Goal: Transaction & Acquisition: Purchase product/service

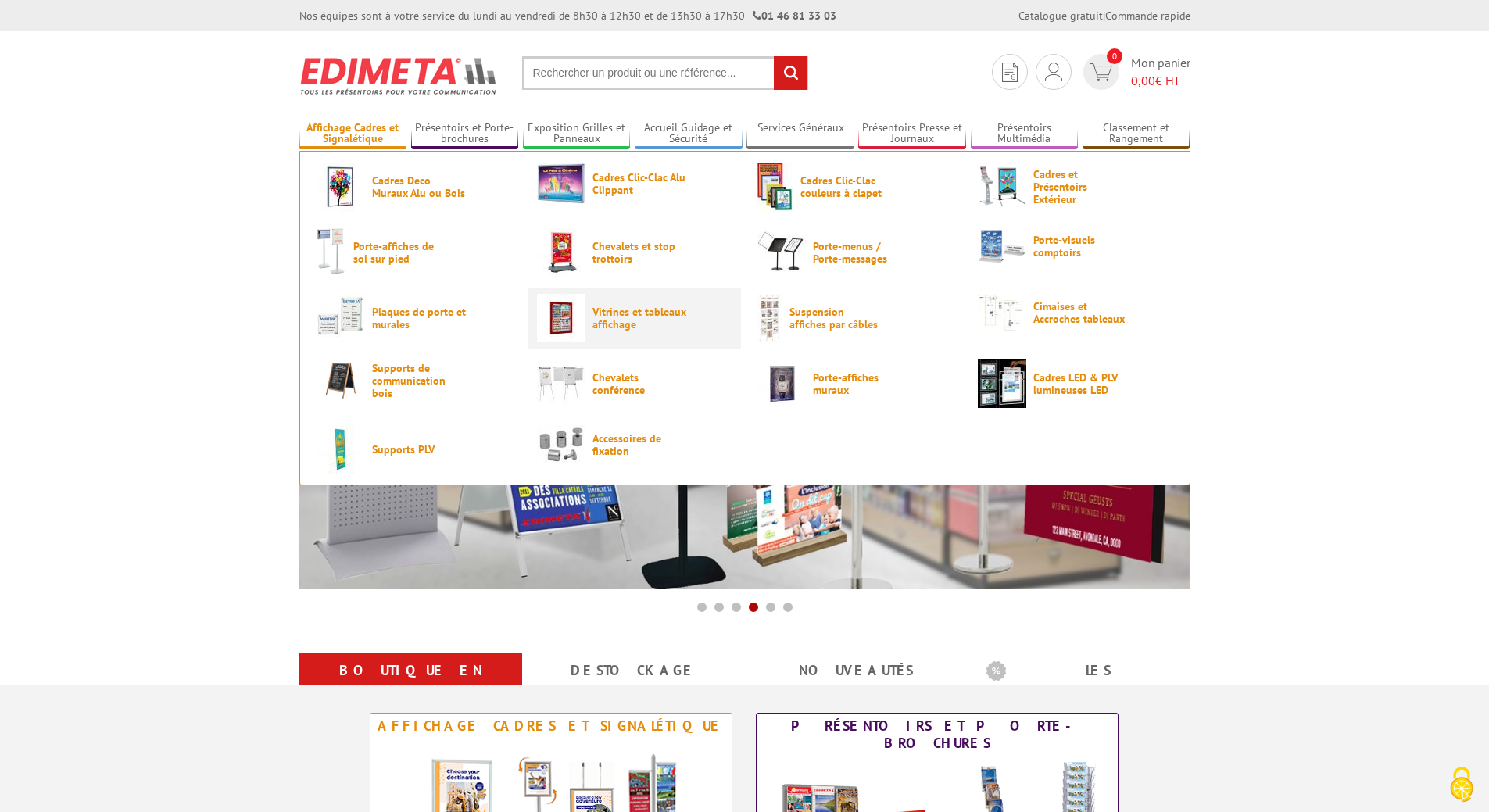
click at [634, 314] on span "Vitrines et tableaux affichage" at bounding box center [639, 318] width 94 height 25
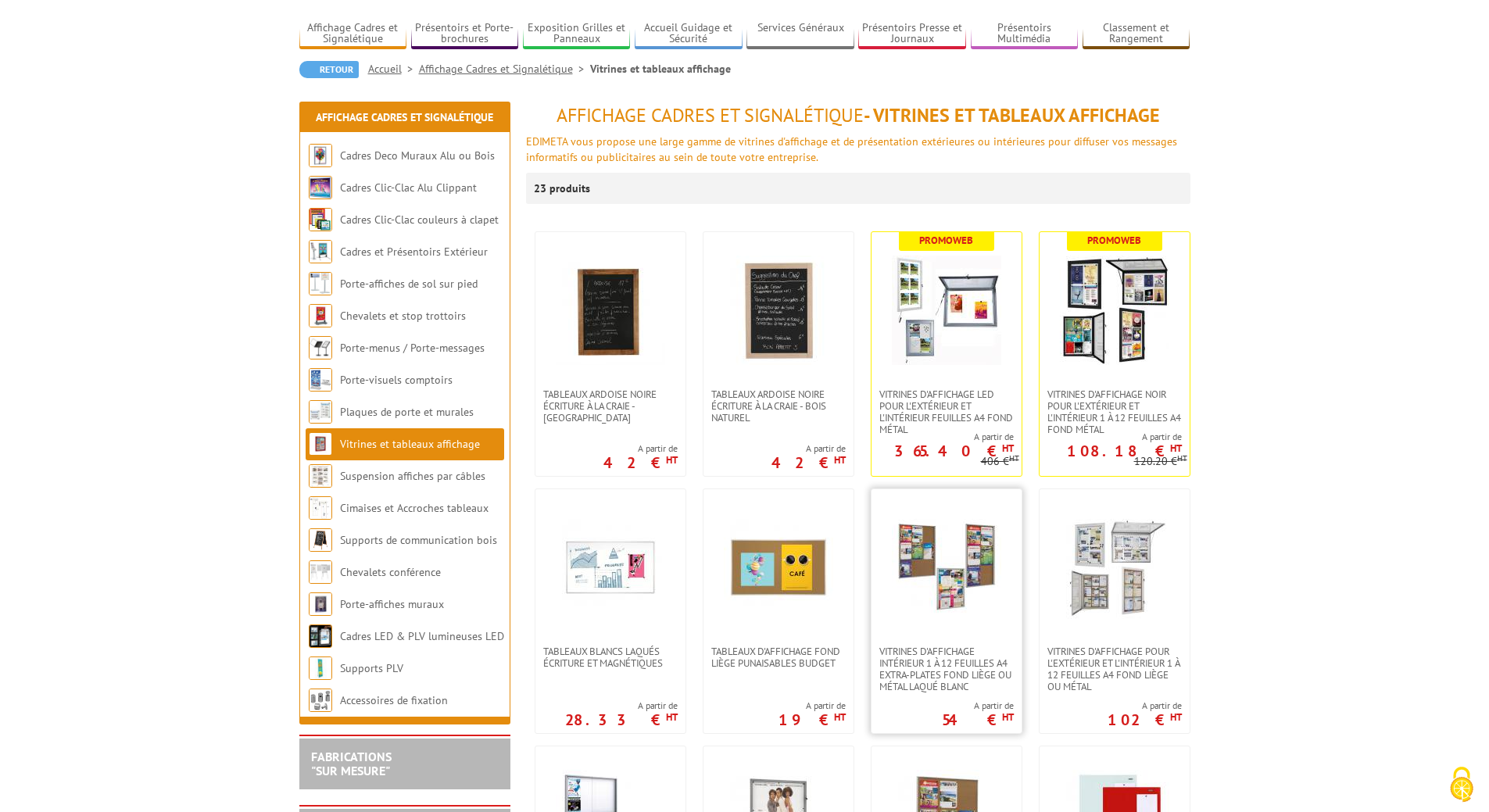
scroll to position [234, 0]
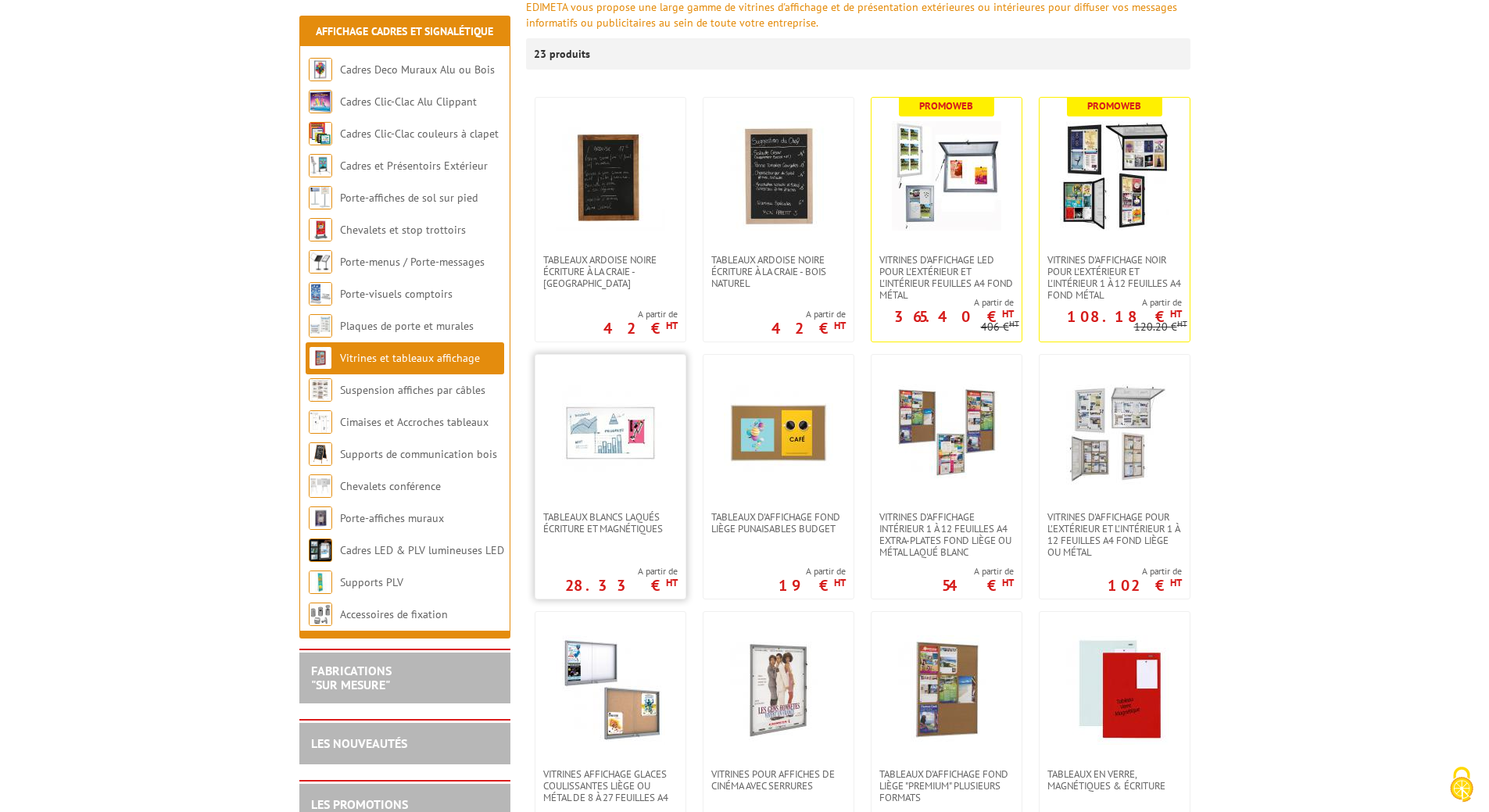
click at [611, 430] on img at bounding box center [610, 433] width 110 height 110
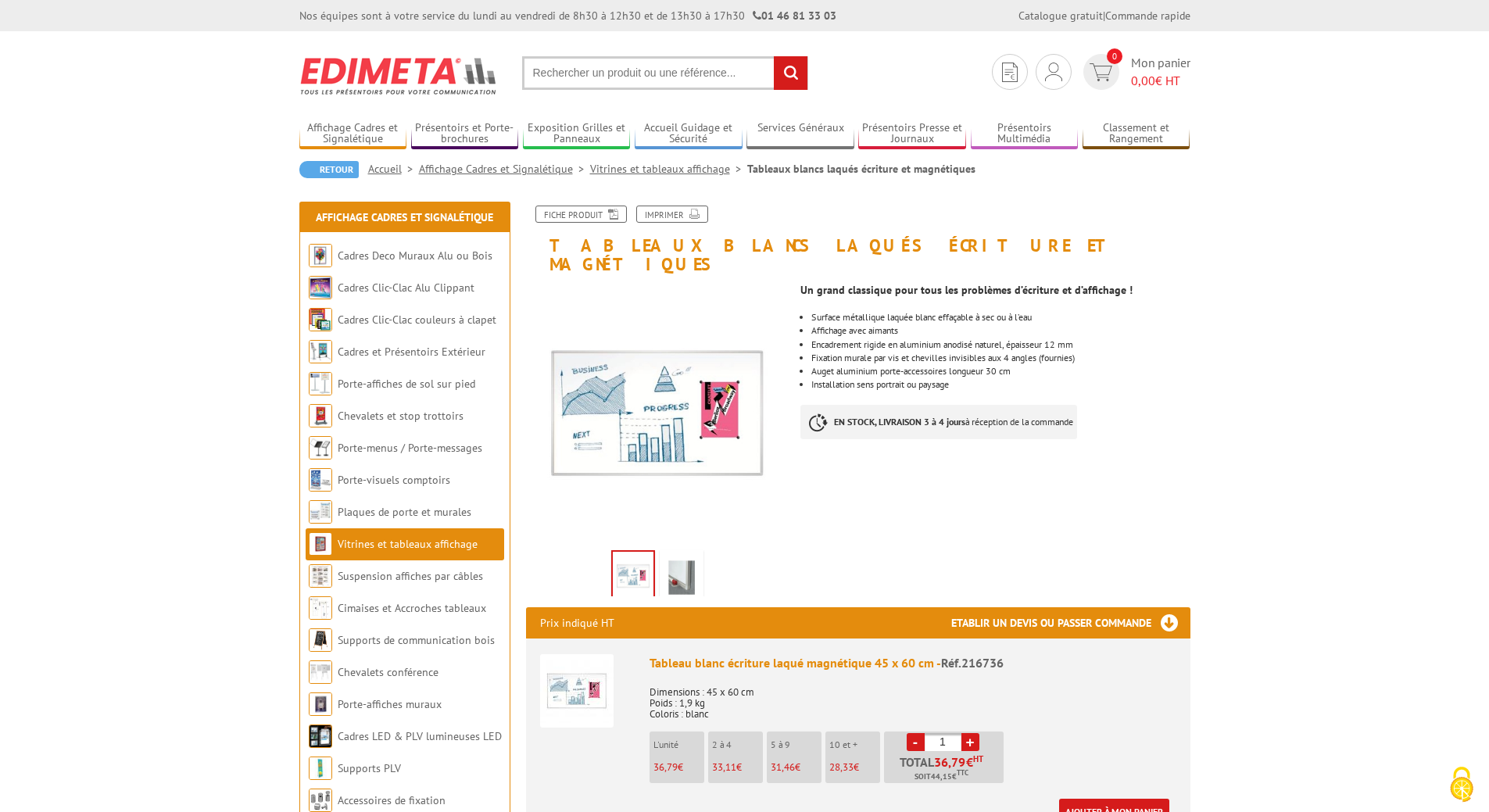
click at [685, 563] on img at bounding box center [681, 578] width 37 height 49
